Goal: Use online tool/utility: Utilize a website feature to perform a specific function

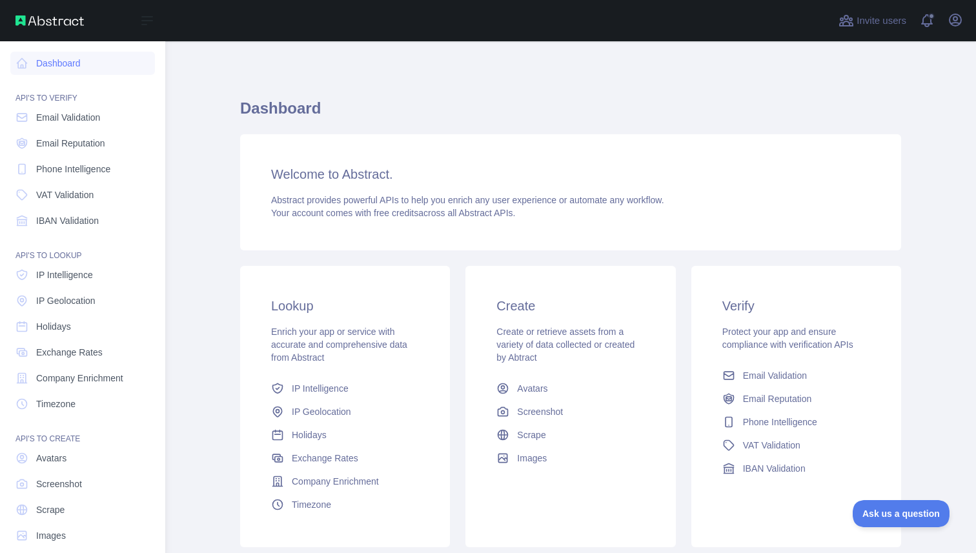
scroll to position [15, 0]
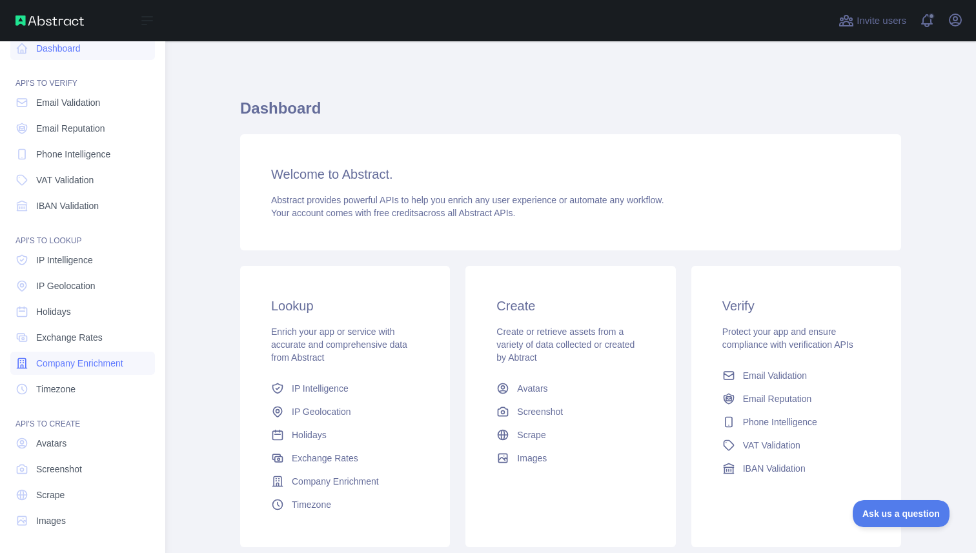
click at [101, 368] on span "Company Enrichment" at bounding box center [79, 363] width 87 height 13
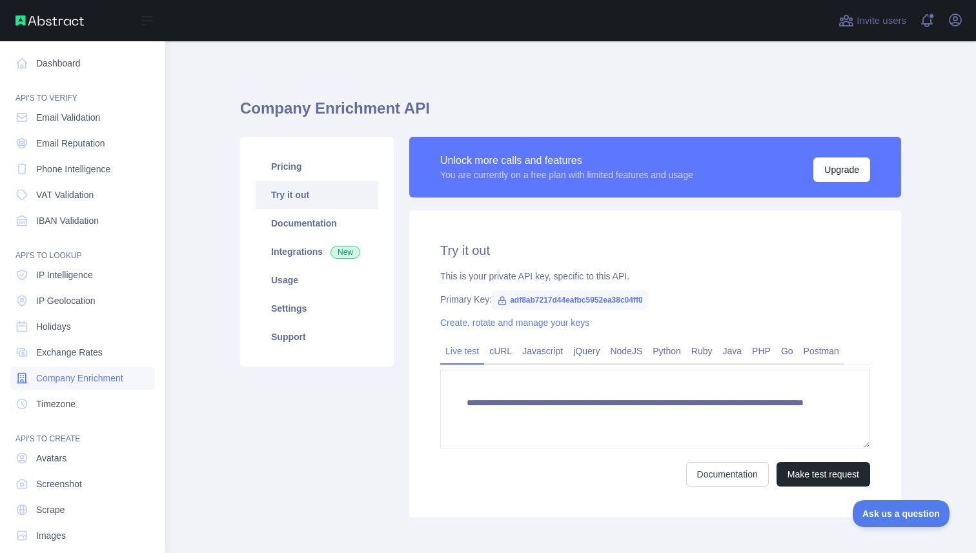
scroll to position [15, 0]
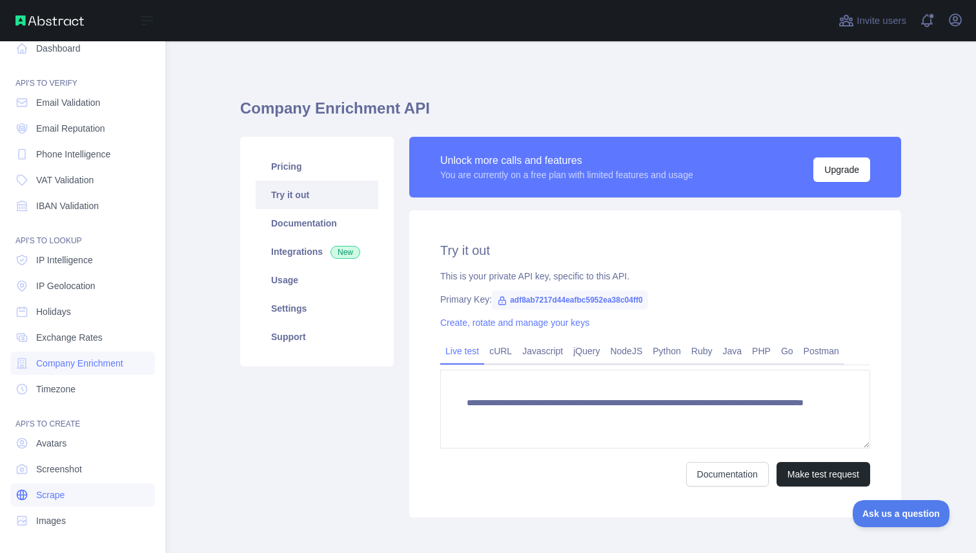
click at [53, 496] on span "Scrape" at bounding box center [50, 494] width 28 height 13
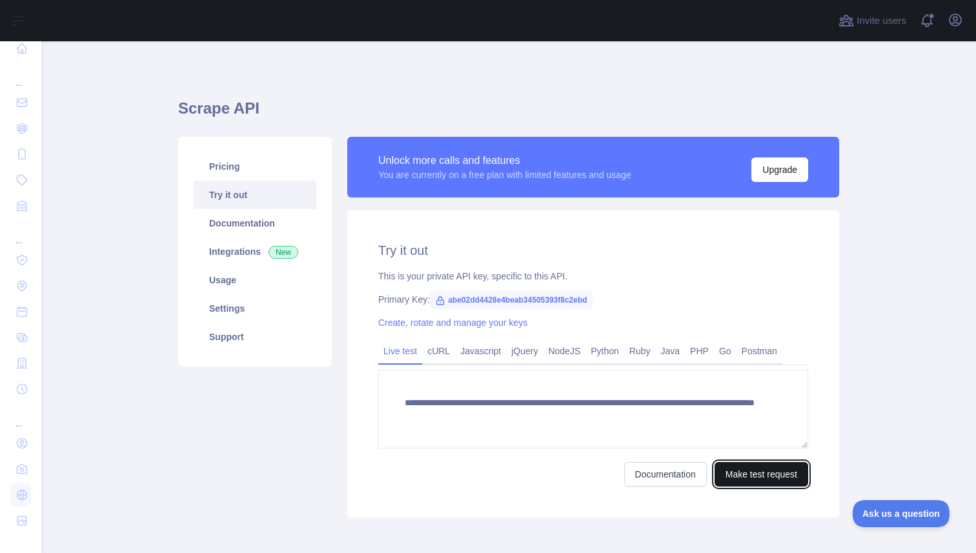
click at [751, 468] on button "Make test request" at bounding box center [761, 474] width 94 height 25
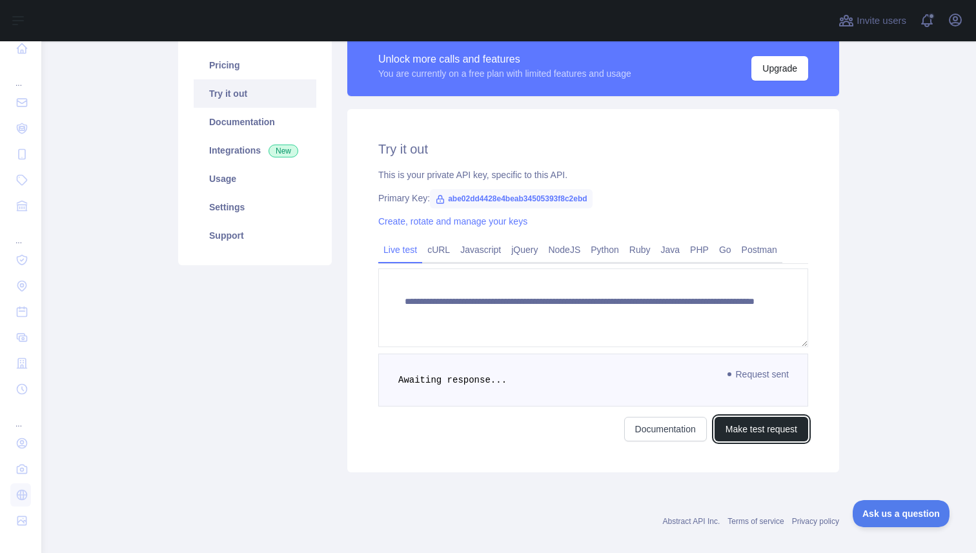
scroll to position [116, 0]
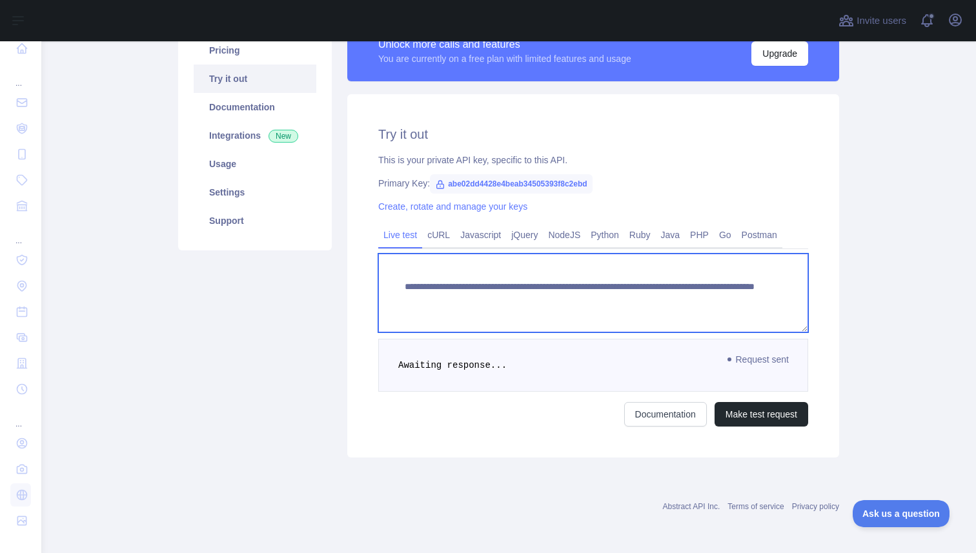
drag, startPoint x: 772, startPoint y: 312, endPoint x: 380, endPoint y: 275, distance: 393.4
click at [380, 275] on textarea "**********" at bounding box center [593, 293] width 430 height 79
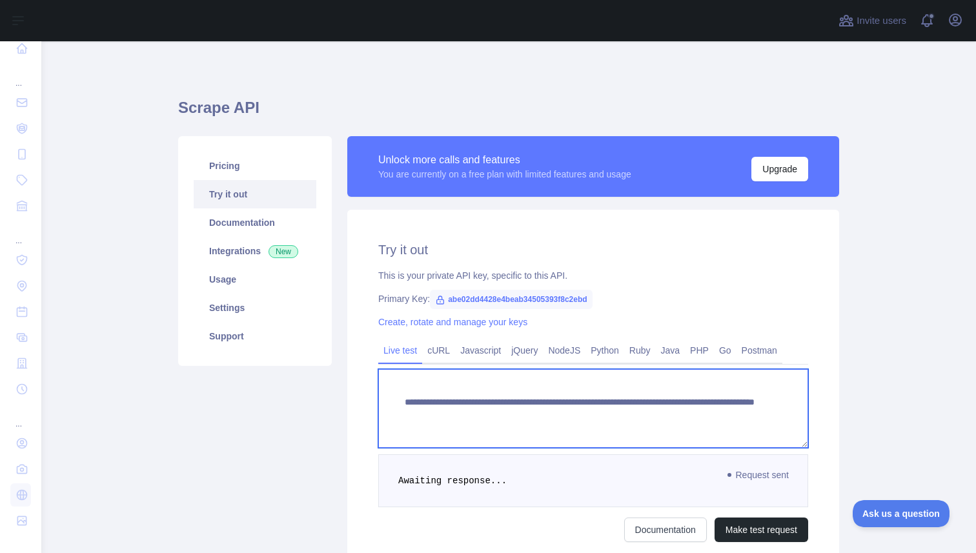
scroll to position [0, 0]
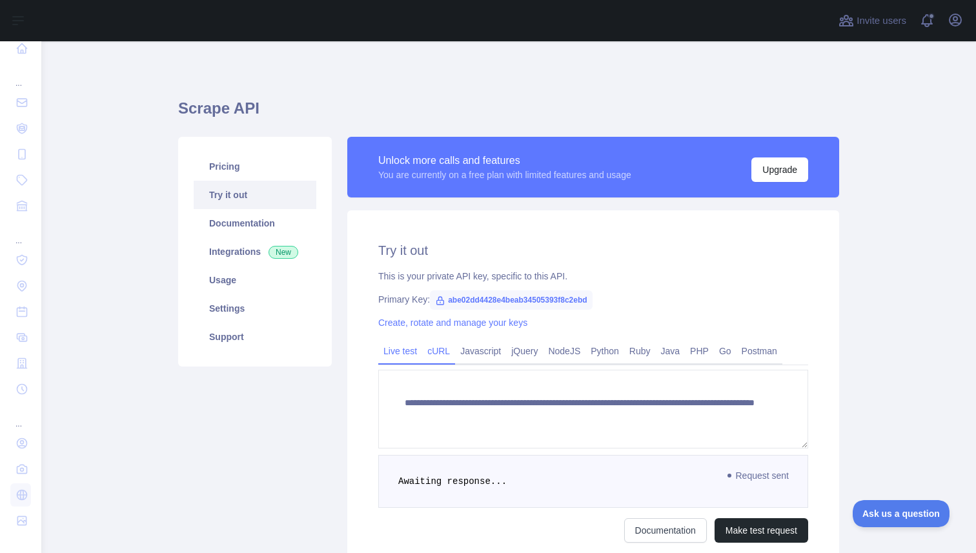
click at [439, 346] on link "cURL" at bounding box center [438, 351] width 33 height 21
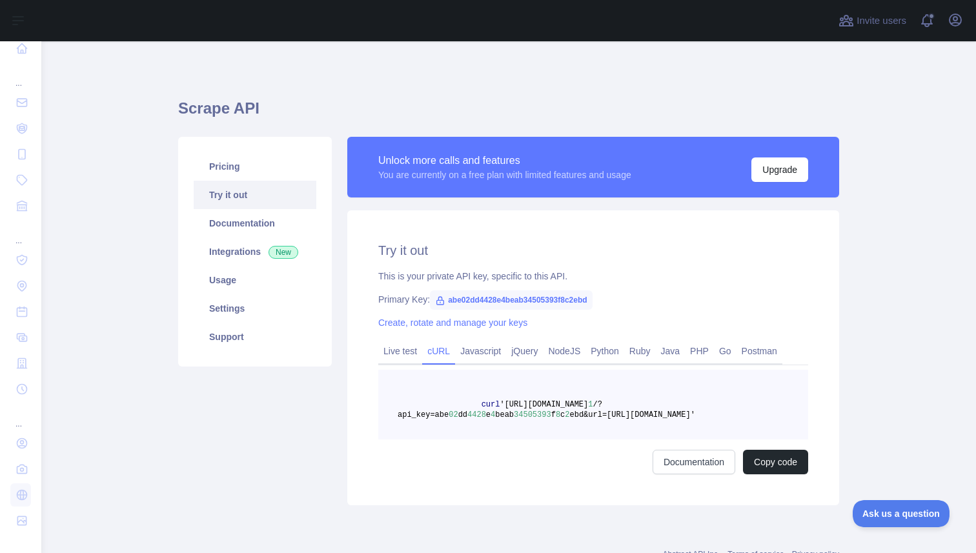
drag, startPoint x: 755, startPoint y: 417, endPoint x: 482, endPoint y: 405, distance: 273.2
click at [482, 405] on pre "curl '[URL][DOMAIN_NAME] 1 /?api_key=abe 02 dd 4428 e 4 beab 34505393 f 8 c 2 e…" at bounding box center [593, 405] width 430 height 70
copy span "curl '[URL][DOMAIN_NAME] 1 /?api_key=abe 02 dd 4428 e 4 beab 34505393 f 8 c 2 e…"
click at [390, 351] on link "Live test" at bounding box center [400, 351] width 44 height 21
